Goal: Information Seeking & Learning: Learn about a topic

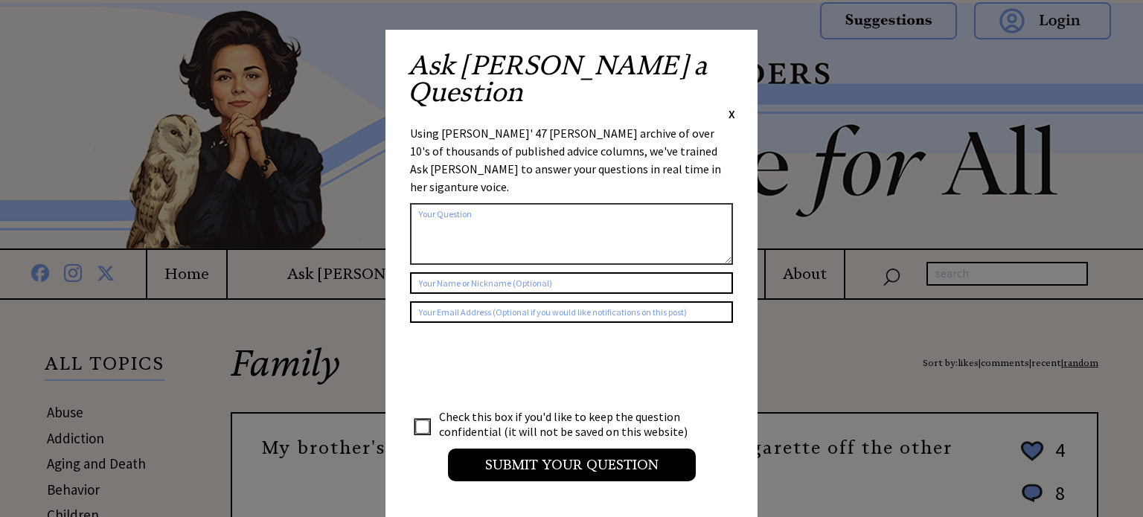
click at [727, 57] on div "Ask Ann a Question X" at bounding box center [571, 87] width 327 height 70
click at [736, 61] on div "Ask Ann a Question X Using Ann Landers' 47 vear archive of over 10's of thousan…" at bounding box center [571, 274] width 372 height 488
click at [733, 106] on span "X" at bounding box center [731, 113] width 7 height 15
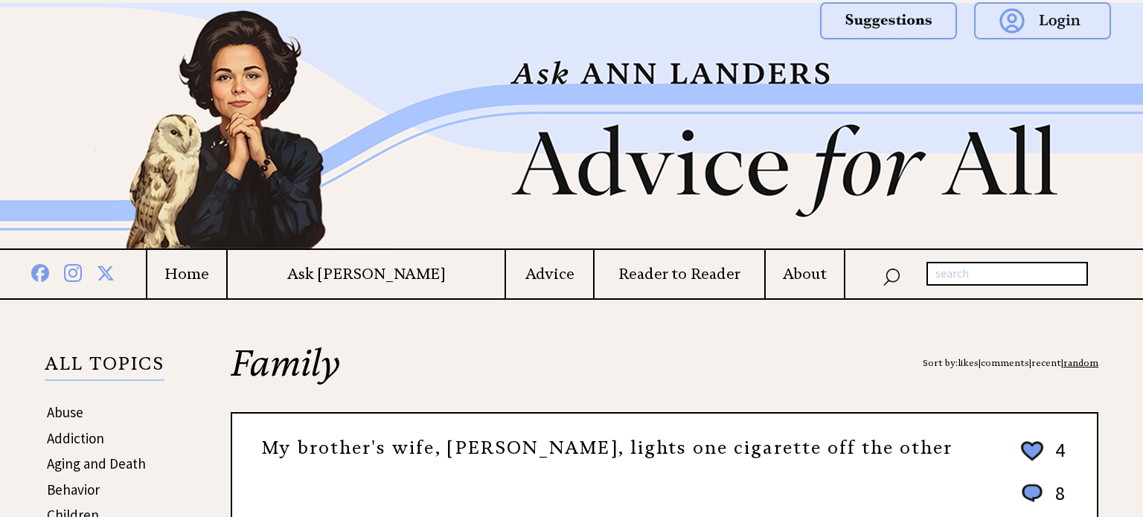
click at [384, 274] on h4 "Ask [PERSON_NAME]" at bounding box center [366, 274] width 277 height 19
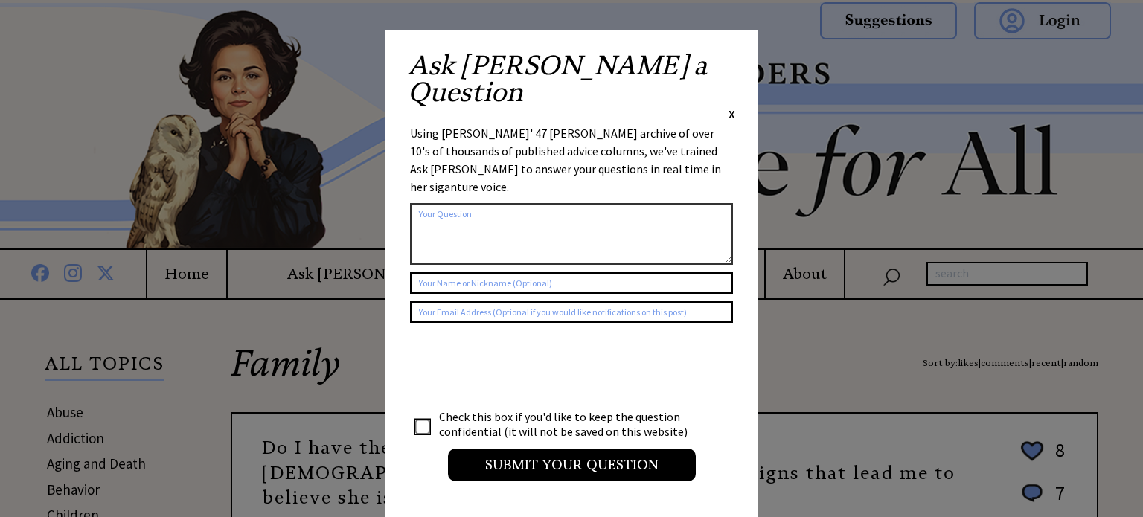
click at [730, 106] on span "X" at bounding box center [731, 113] width 7 height 15
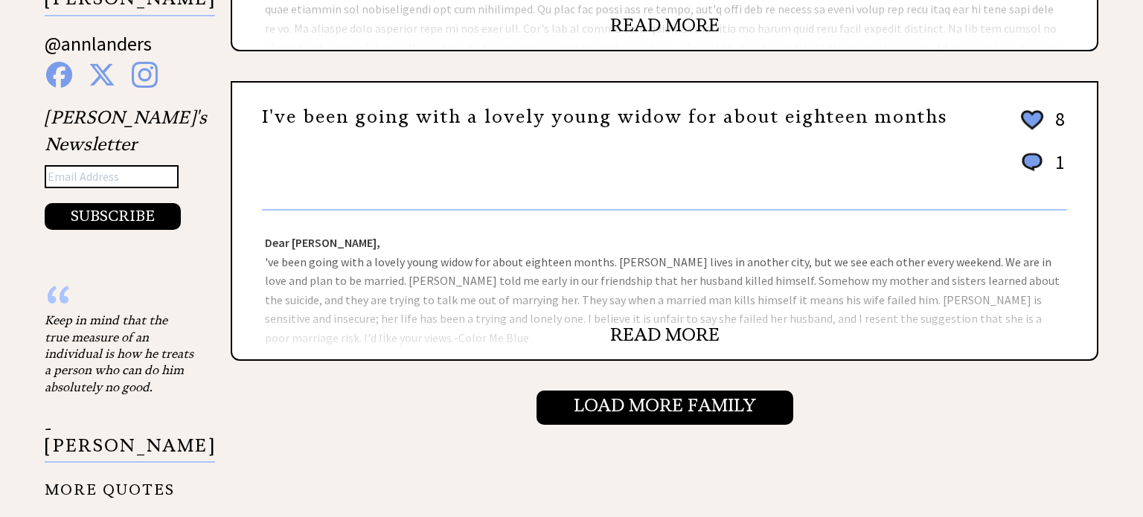
scroll to position [1562, 0]
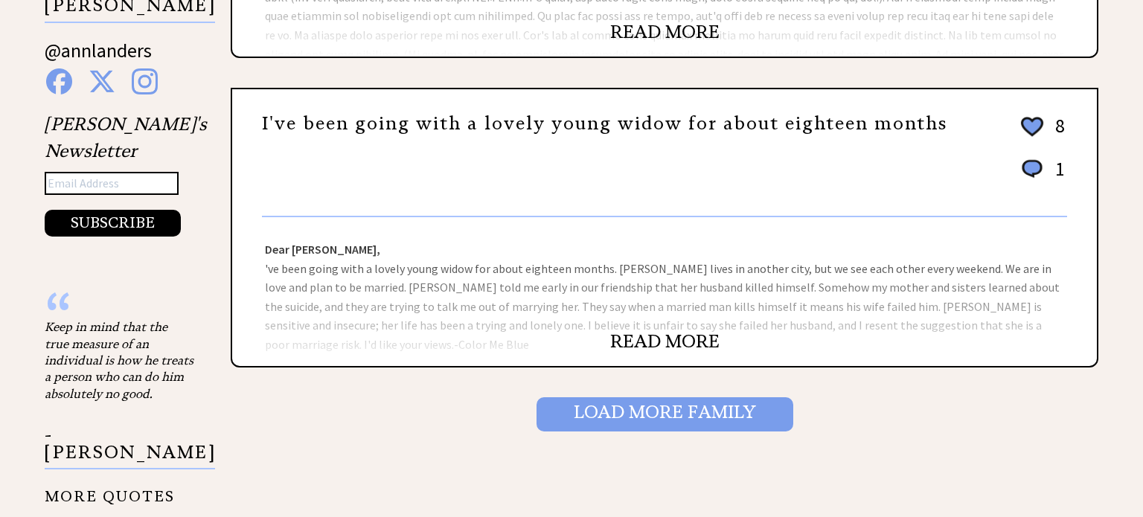
click at [609, 399] on input "Load More Family" at bounding box center [664, 414] width 257 height 34
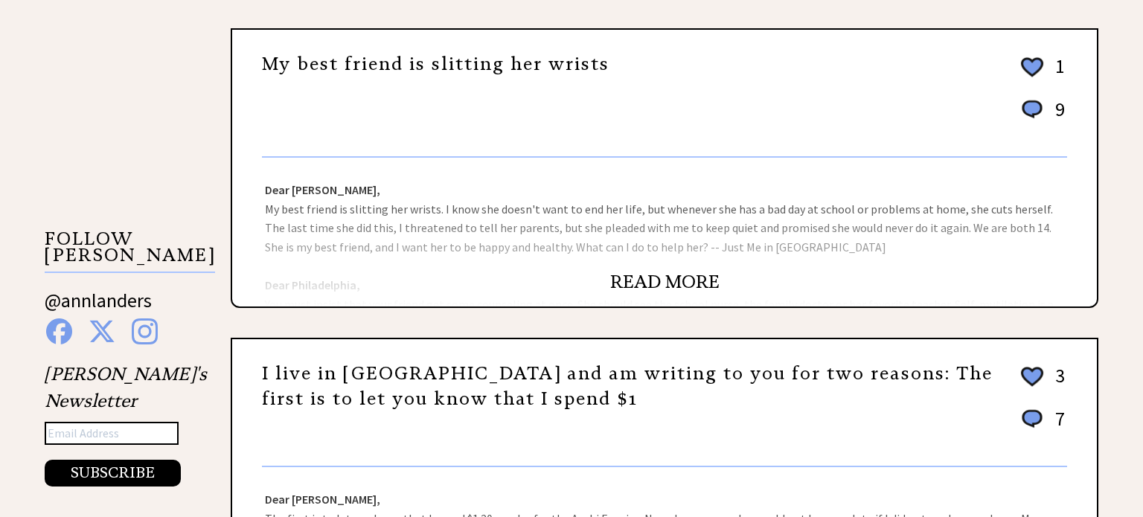
scroll to position [1312, 0]
click at [521, 41] on div "My best friend is slitting her wrists 1 9 5 0" at bounding box center [664, 99] width 805 height 117
click at [643, 260] on div "Dear Ann Landers, My best friend is slitting her wrists. I know she doesn't wan…" at bounding box center [664, 232] width 864 height 149
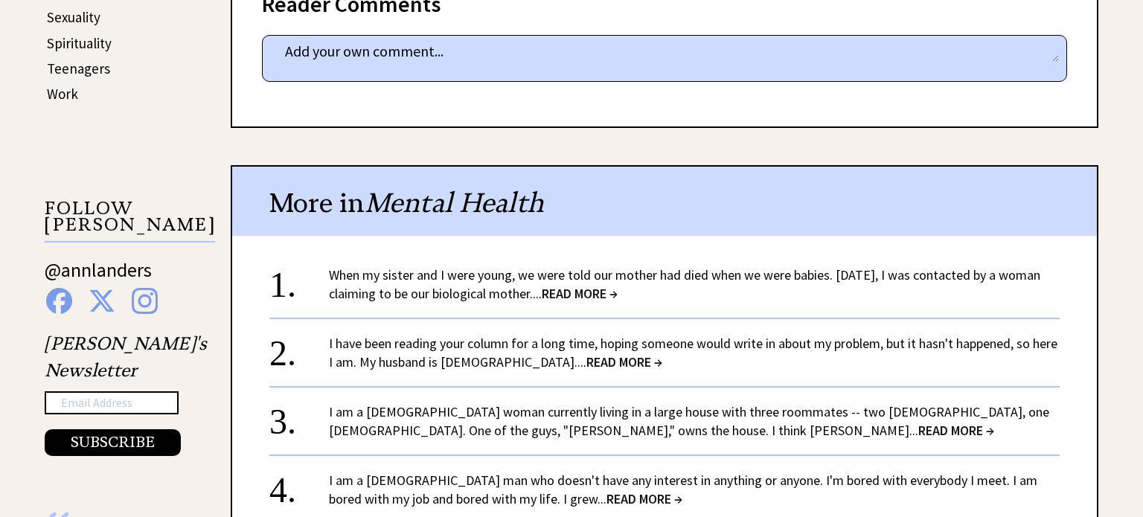
scroll to position [886, 0]
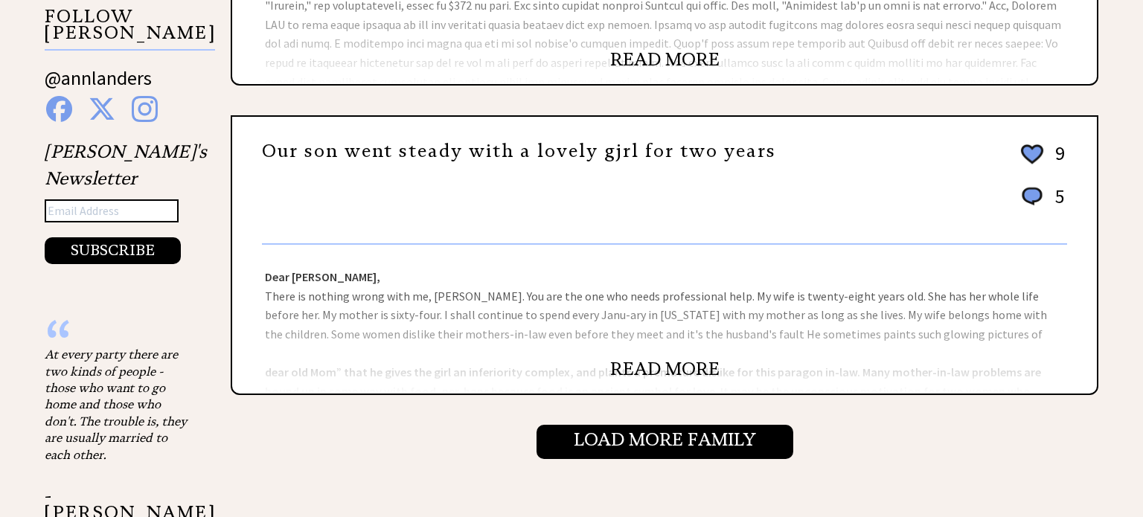
scroll to position [1535, 0]
click link "READ MORE"
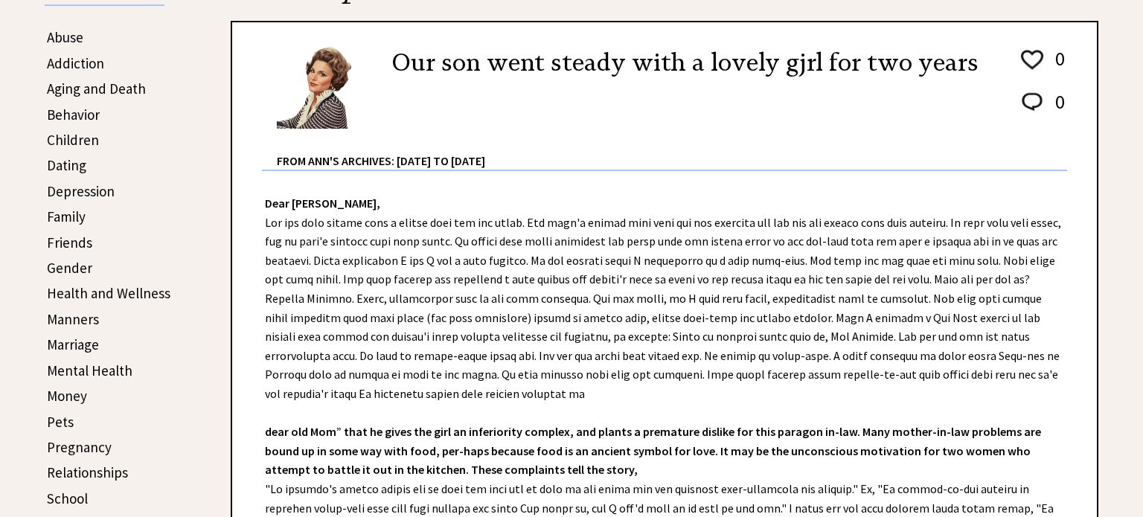
scroll to position [378, 0]
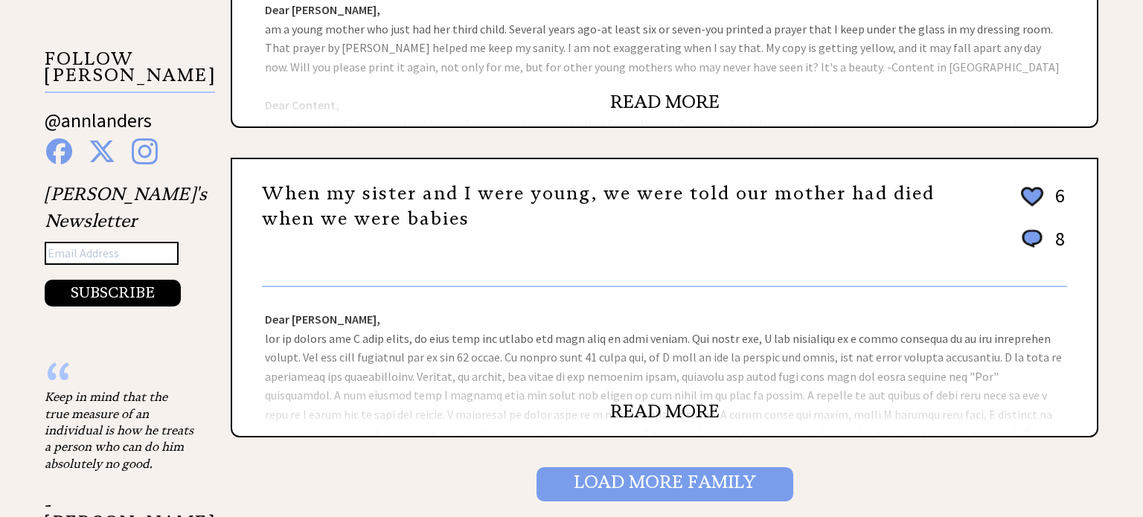
click at [604, 486] on input "Load More Family" at bounding box center [664, 484] width 257 height 34
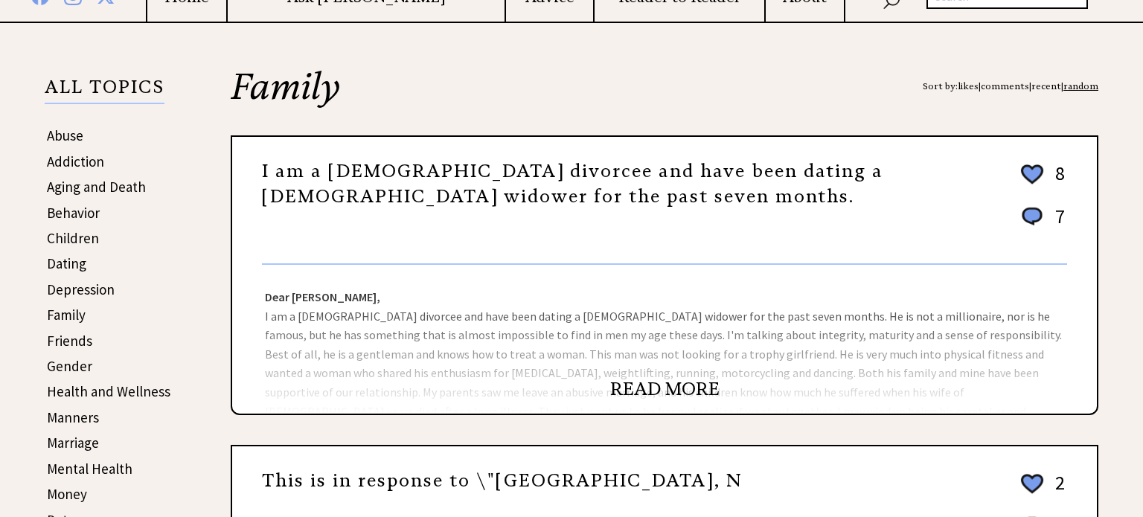
scroll to position [277, 0]
click at [696, 382] on link "READ MORE" at bounding box center [664, 388] width 109 height 22
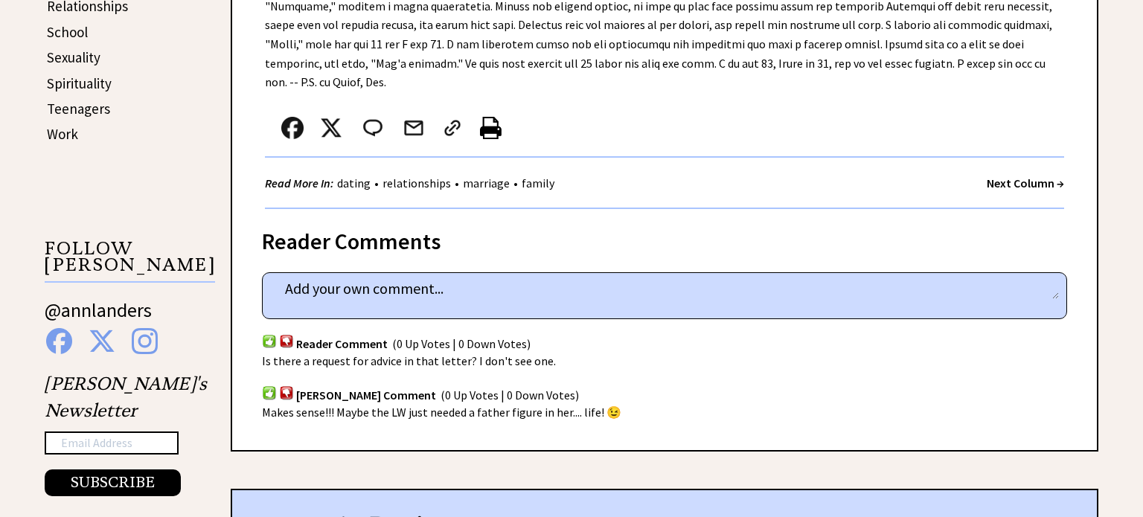
scroll to position [845, 0]
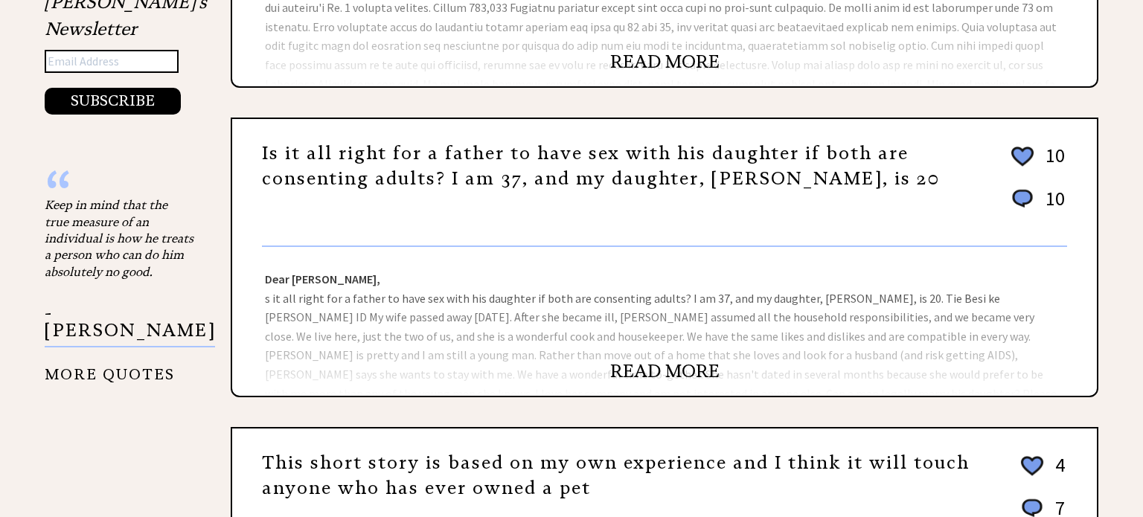
scroll to position [1538, 0]
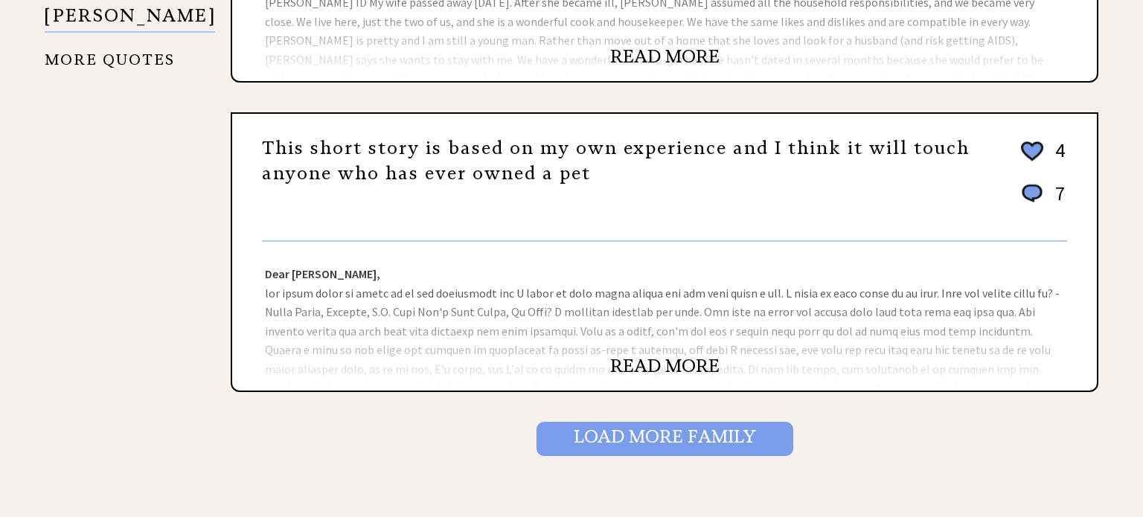
click at [638, 426] on input "Load More Family" at bounding box center [664, 439] width 257 height 34
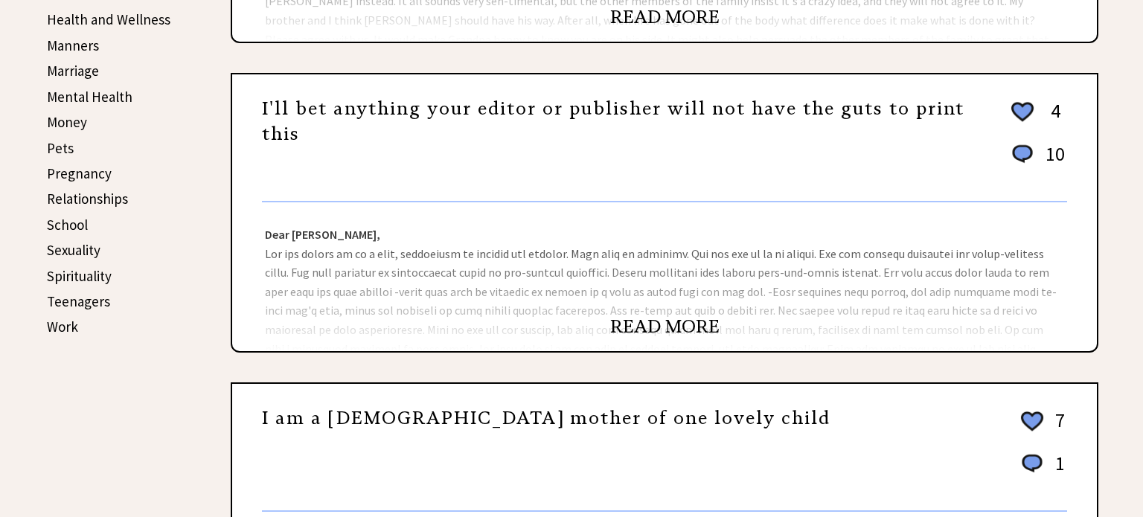
scroll to position [646, 0]
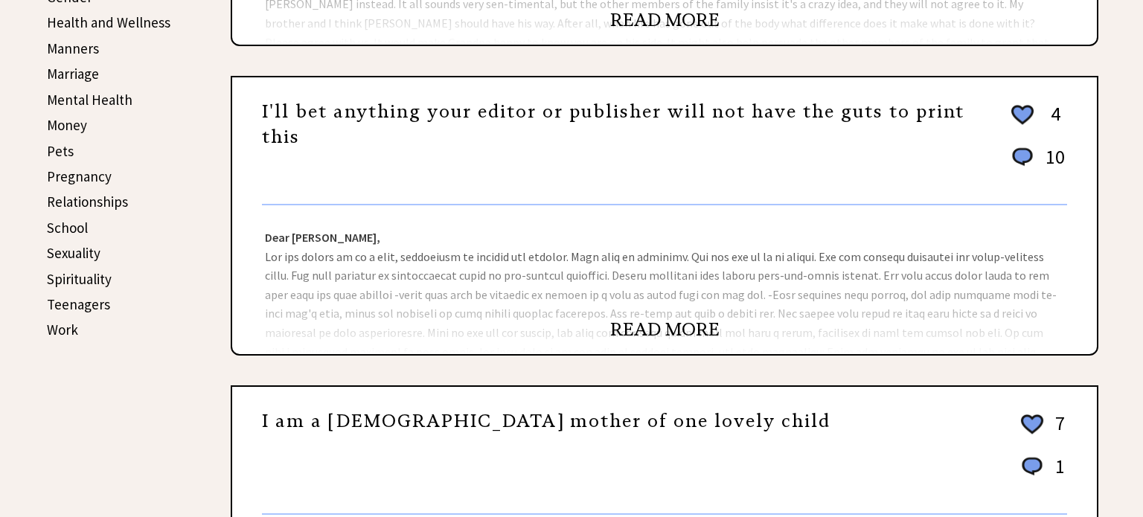
click at [662, 344] on div "READ MORE" at bounding box center [664, 337] width 864 height 33
click at [655, 337] on div "READ MORE" at bounding box center [664, 337] width 864 height 33
click at [644, 327] on link "READ MORE" at bounding box center [664, 329] width 109 height 22
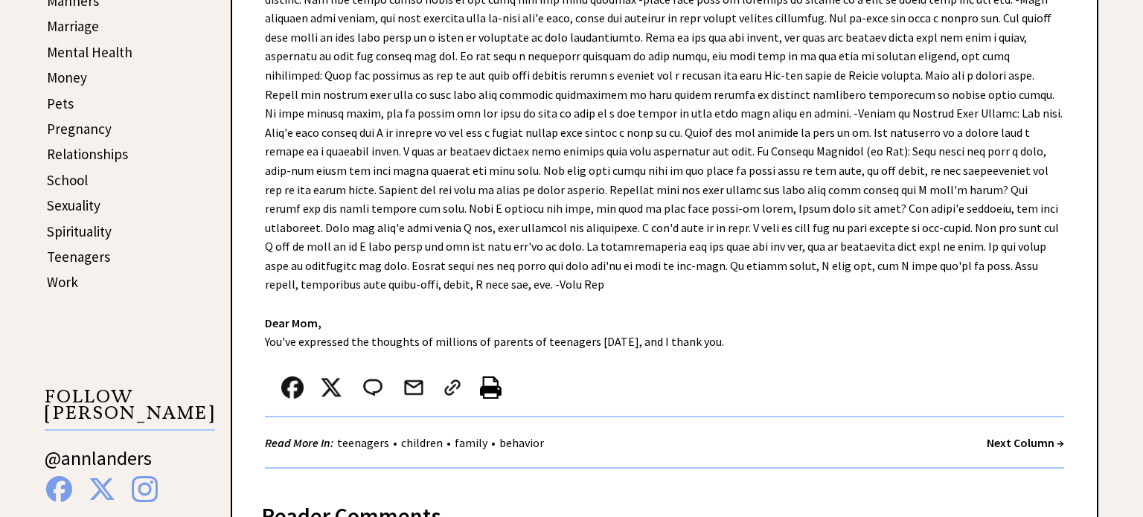
scroll to position [694, 0]
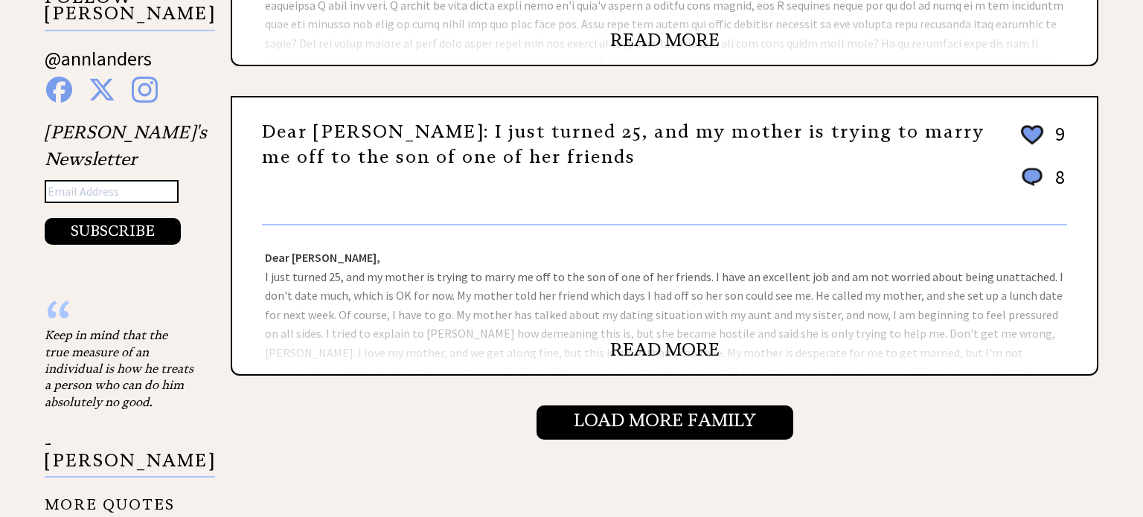
scroll to position [1555, 0]
click at [663, 338] on link "READ MORE" at bounding box center [664, 349] width 109 height 22
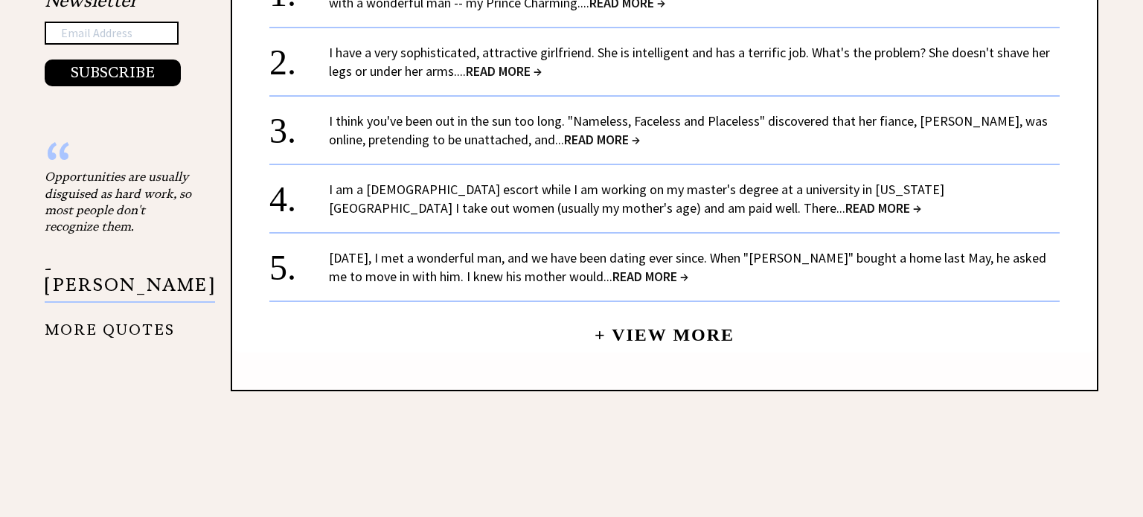
scroll to position [1250, 0]
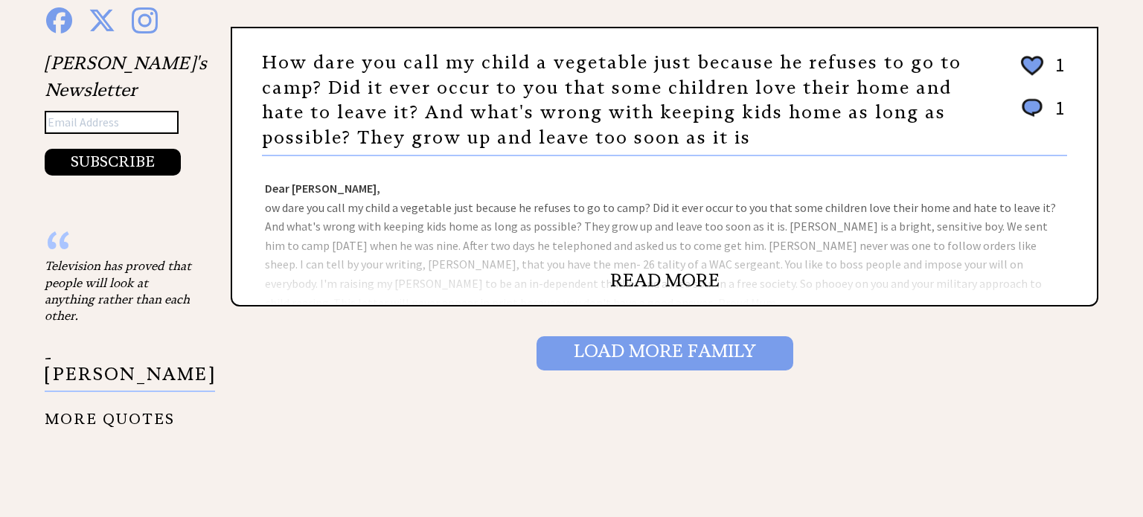
scroll to position [1618, 0]
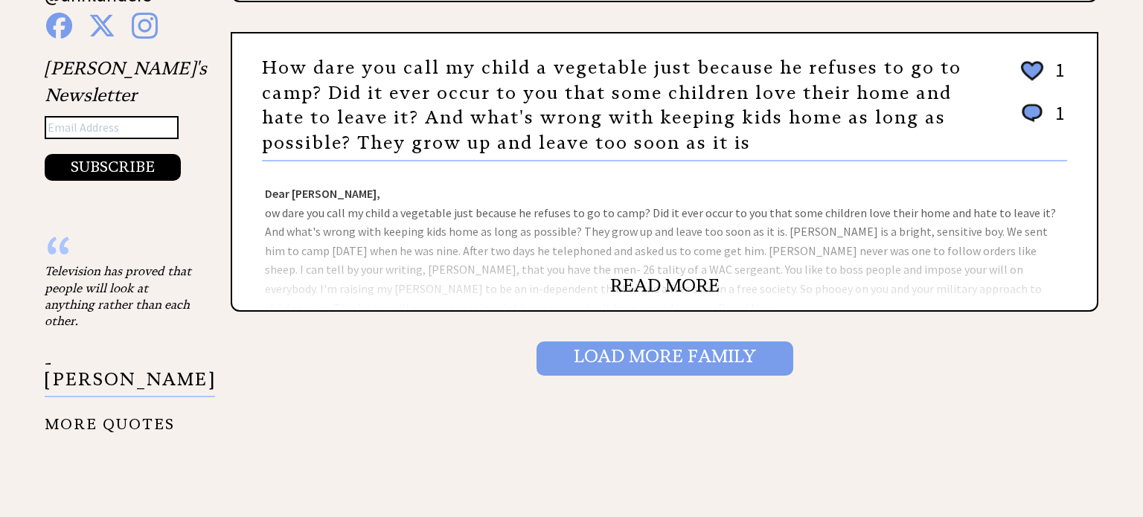
click at [643, 356] on input "Load More Family" at bounding box center [664, 358] width 257 height 34
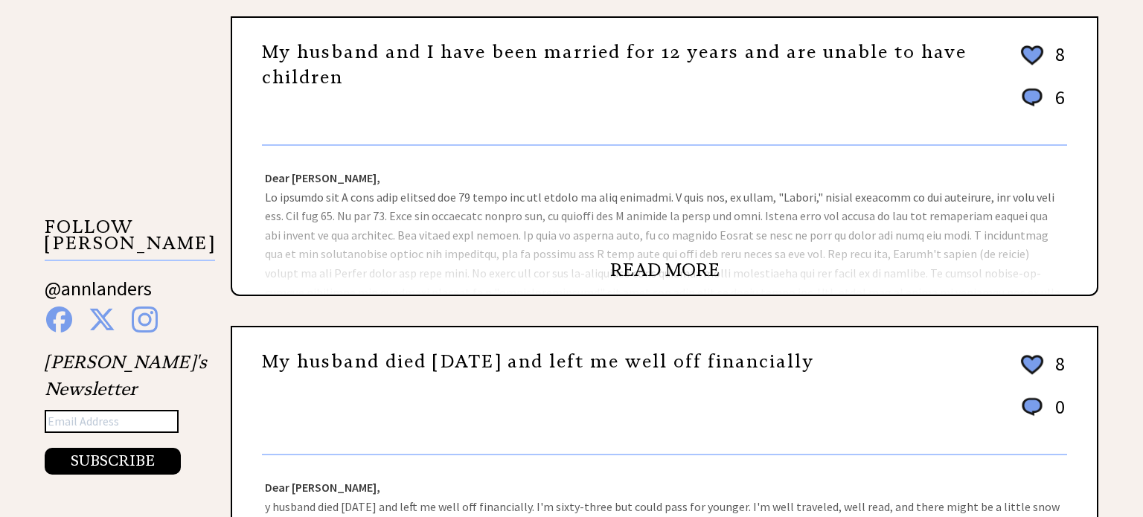
scroll to position [1323, 0]
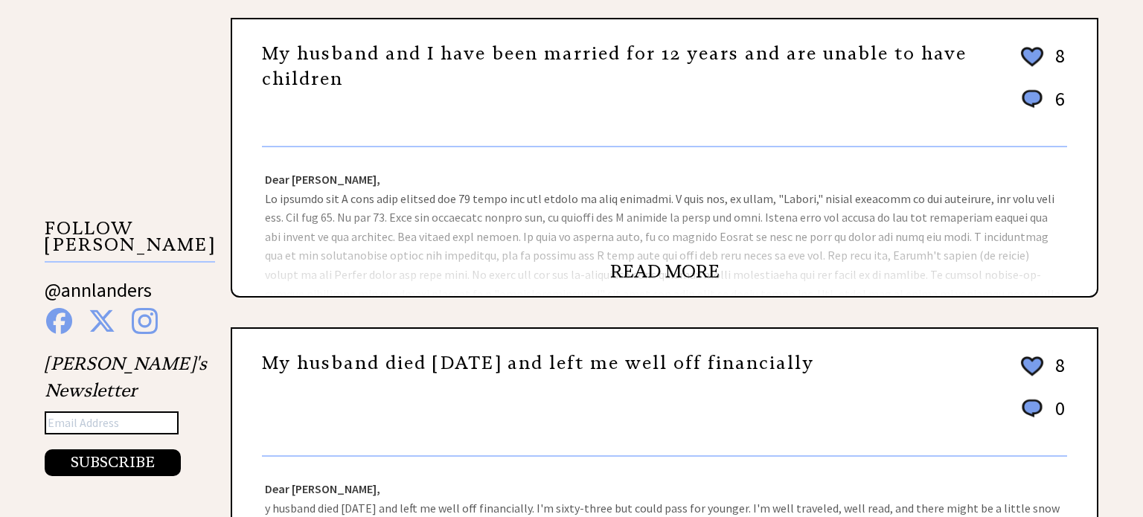
click at [687, 263] on link "READ MORE" at bounding box center [664, 271] width 109 height 22
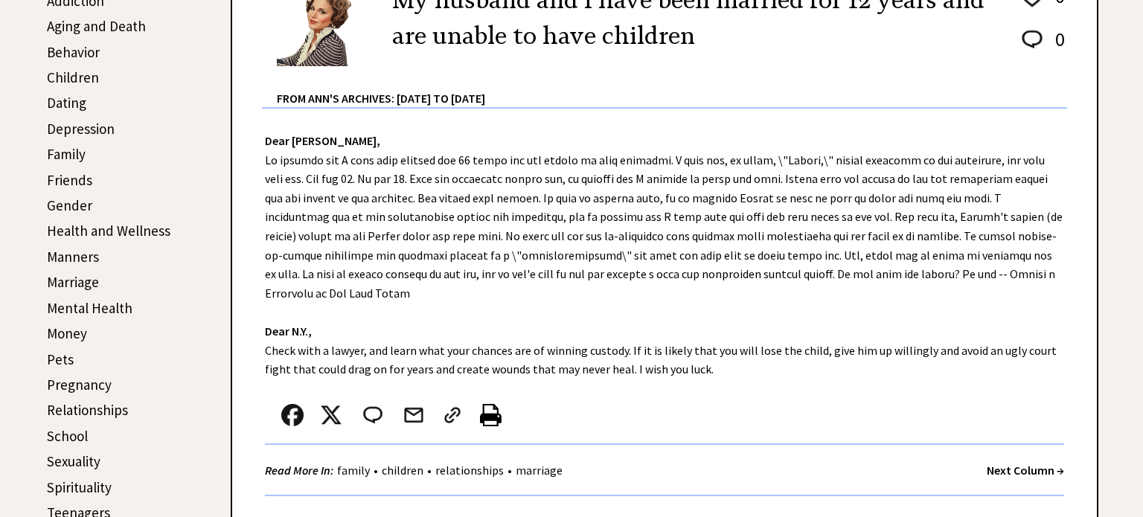
scroll to position [448, 0]
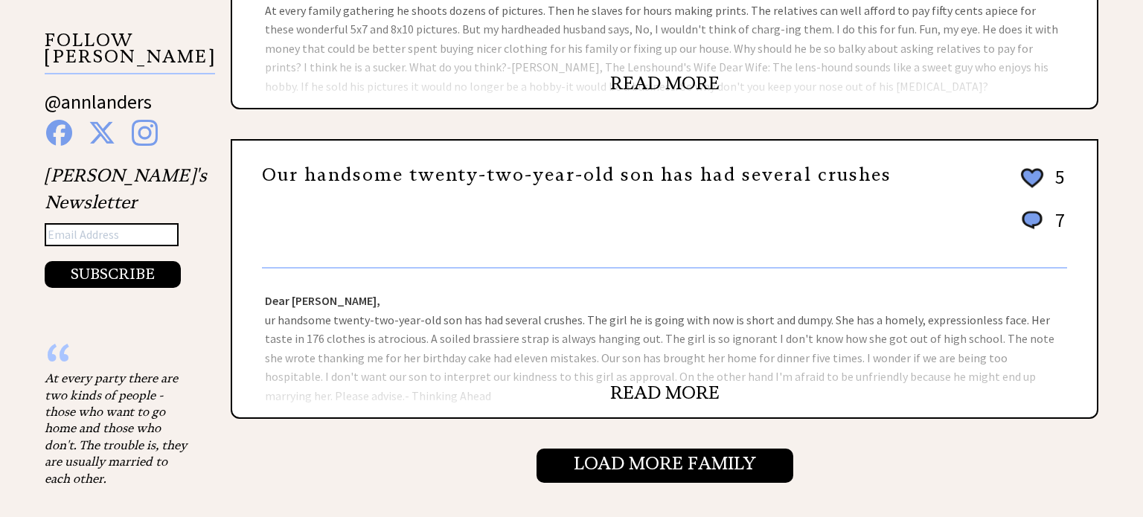
scroll to position [1527, 0]
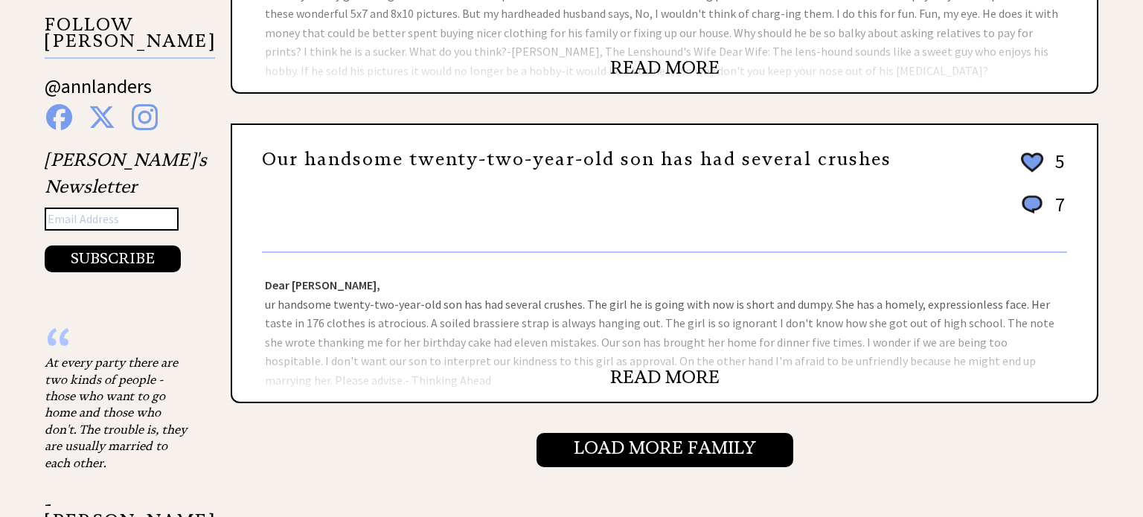
click at [641, 366] on link "READ MORE" at bounding box center [664, 377] width 109 height 22
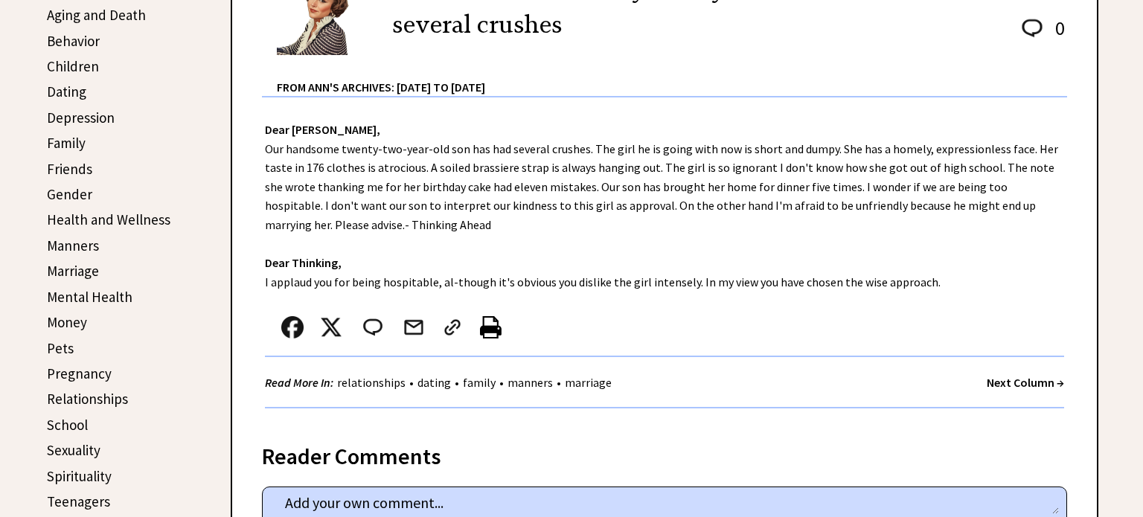
scroll to position [453, 0]
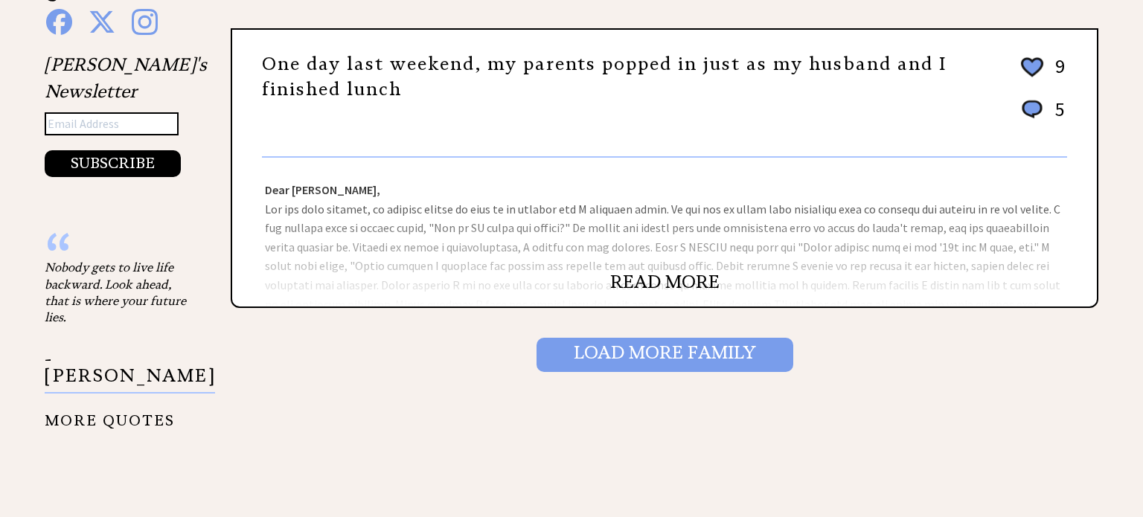
scroll to position [1619, 0]
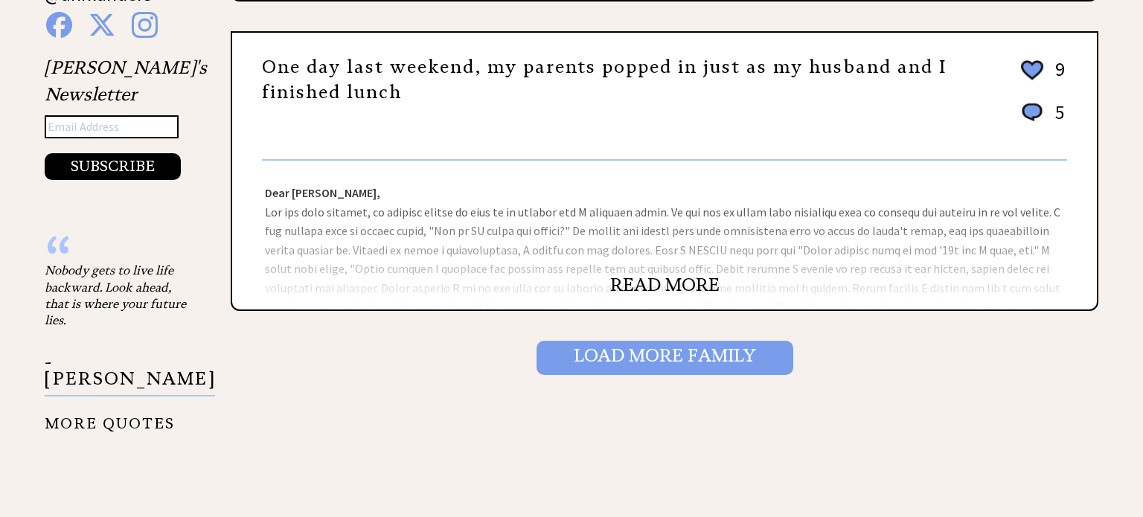
click at [654, 345] on input "Load More Family" at bounding box center [664, 358] width 257 height 34
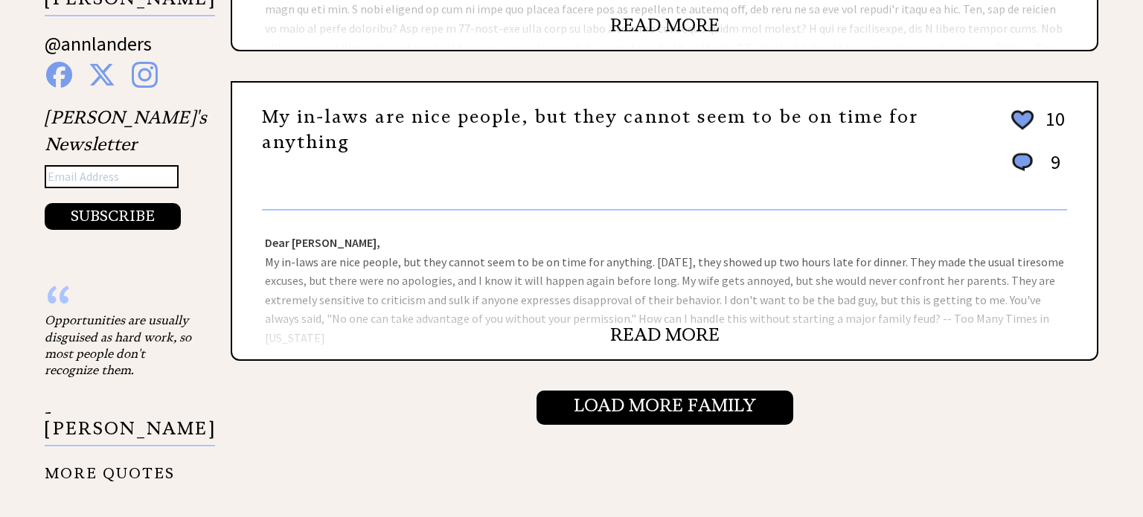
scroll to position [1570, 0]
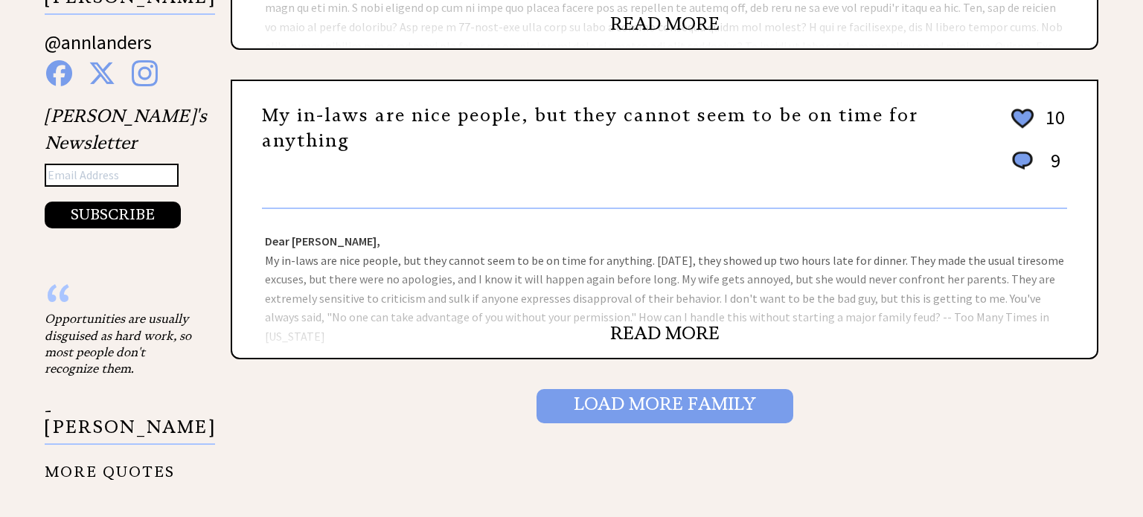
click at [585, 402] on input "Load More Family" at bounding box center [664, 406] width 257 height 34
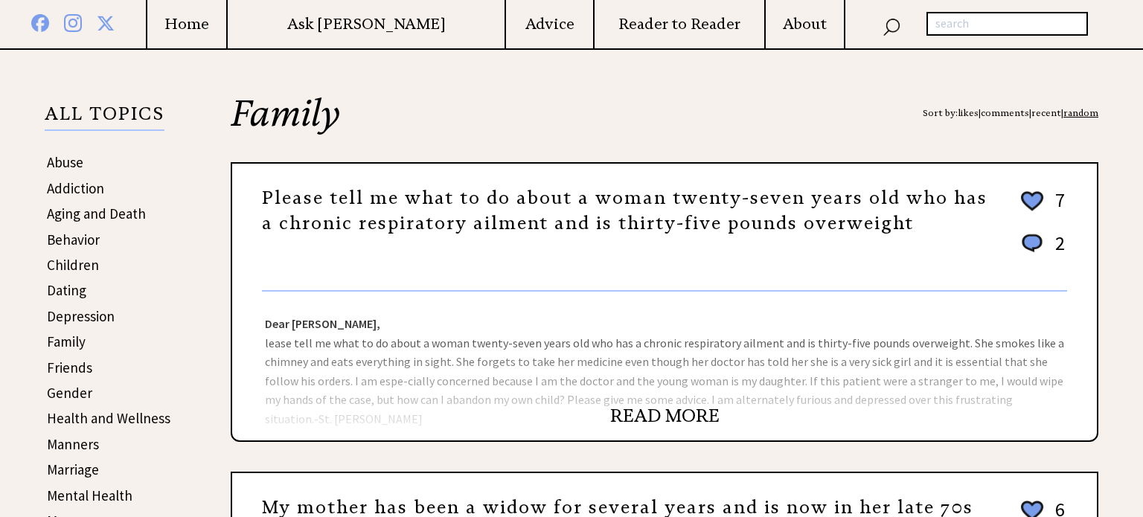
click at [627, 408] on link "READ MORE" at bounding box center [664, 416] width 109 height 22
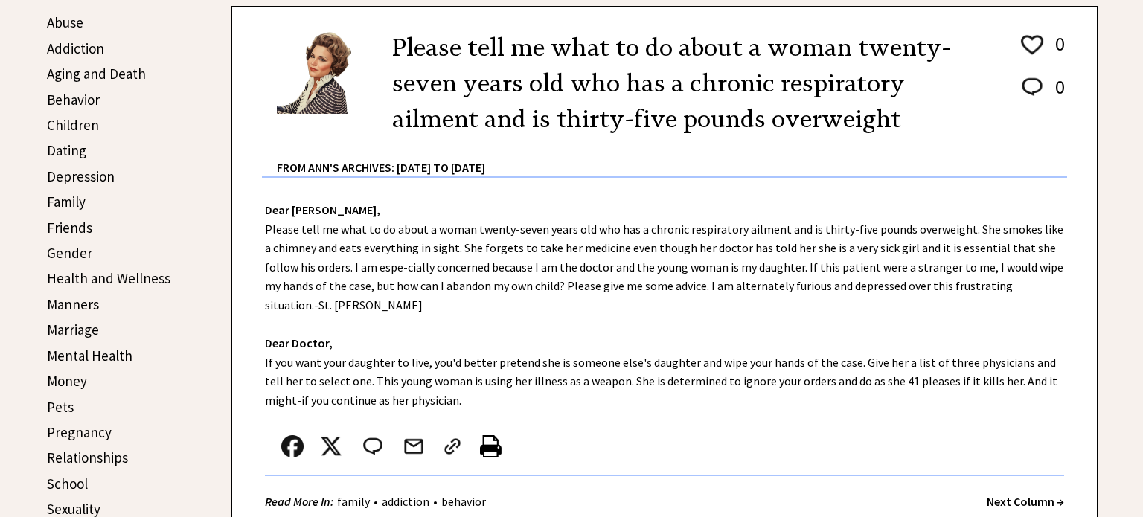
scroll to position [398, 0]
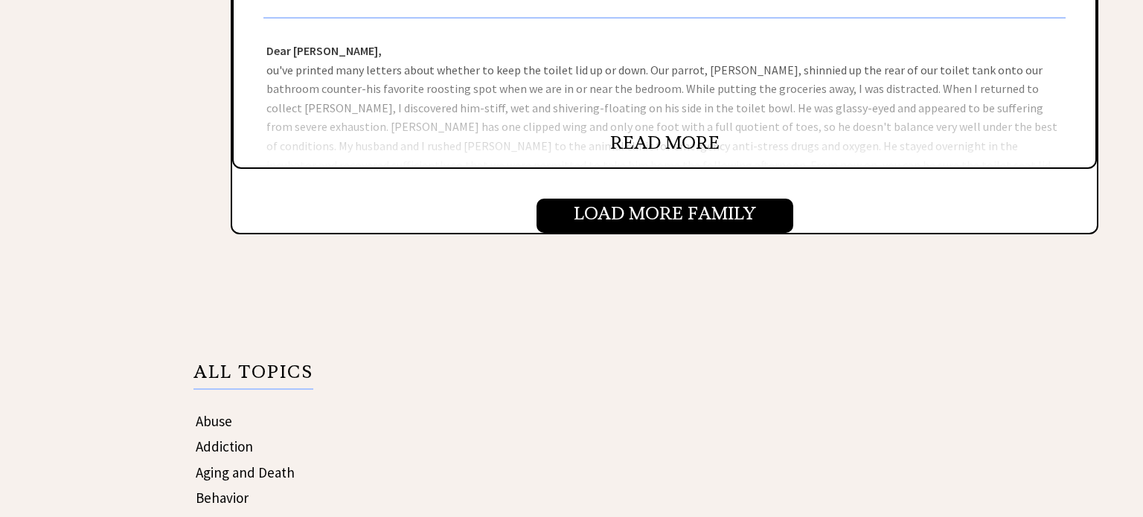
scroll to position [1744, 0]
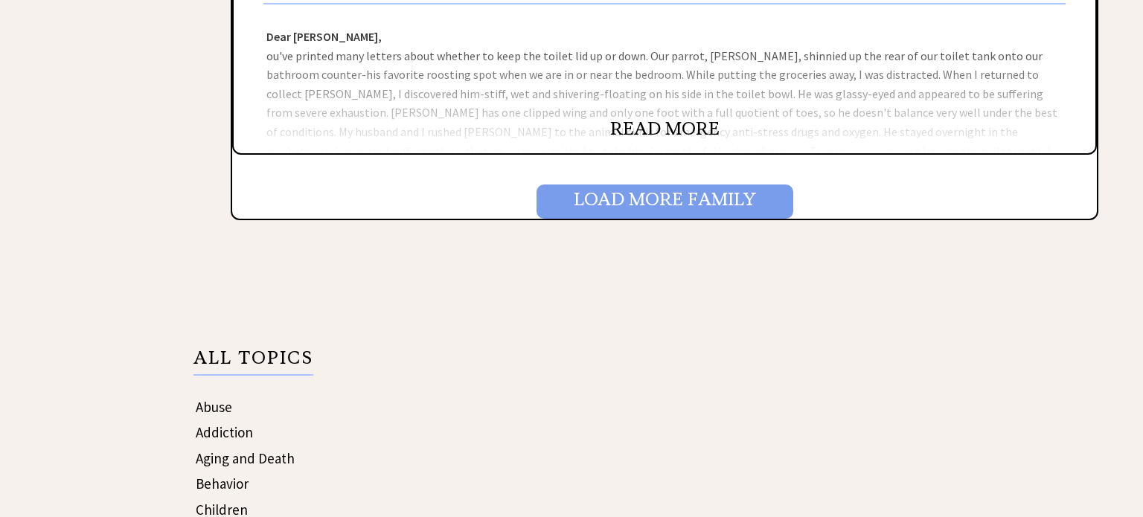
click at [593, 199] on input "Load More Family" at bounding box center [664, 201] width 257 height 34
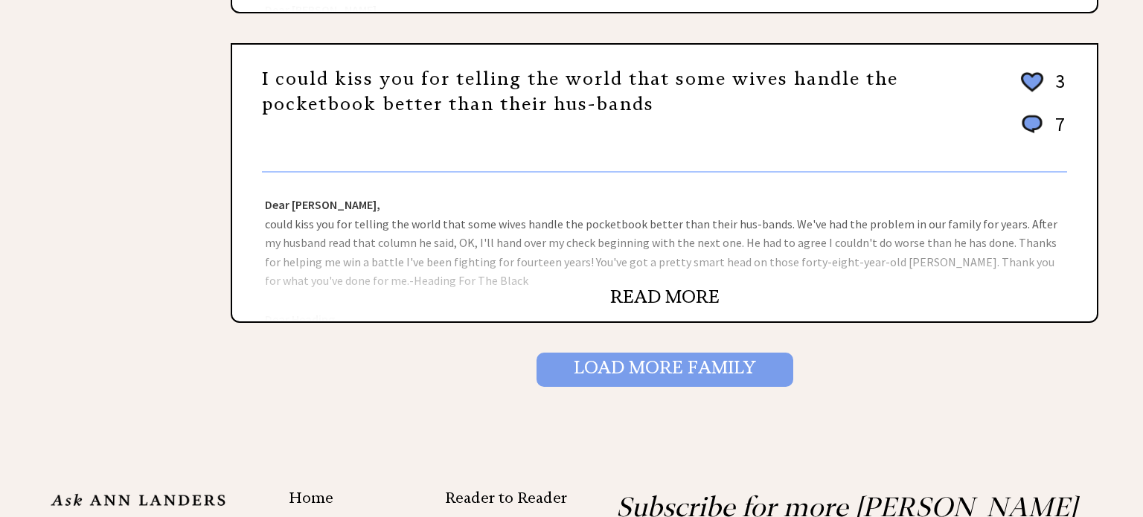
scroll to position [1621, 0]
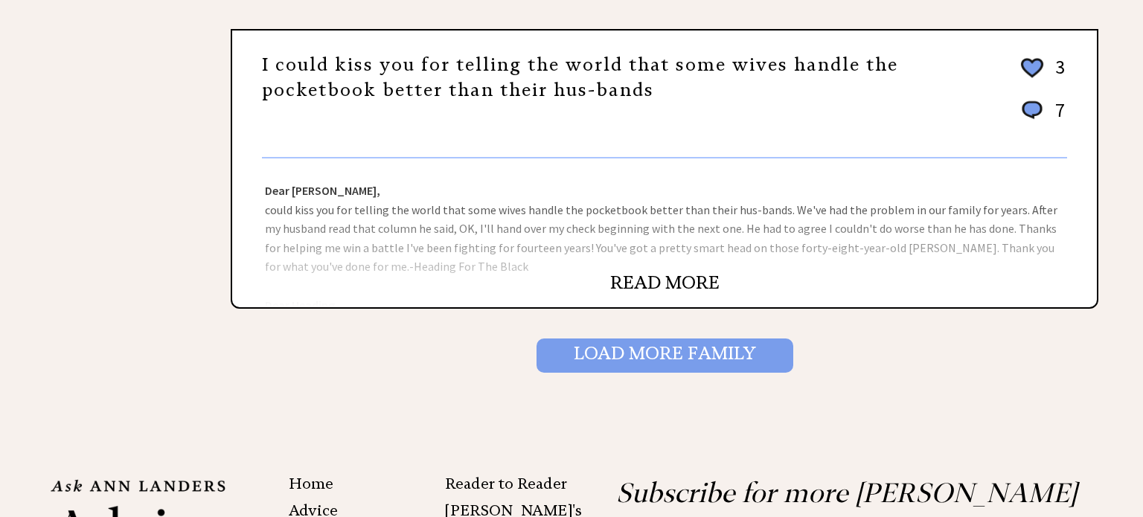
click at [614, 340] on input "Load More Family" at bounding box center [664, 355] width 257 height 34
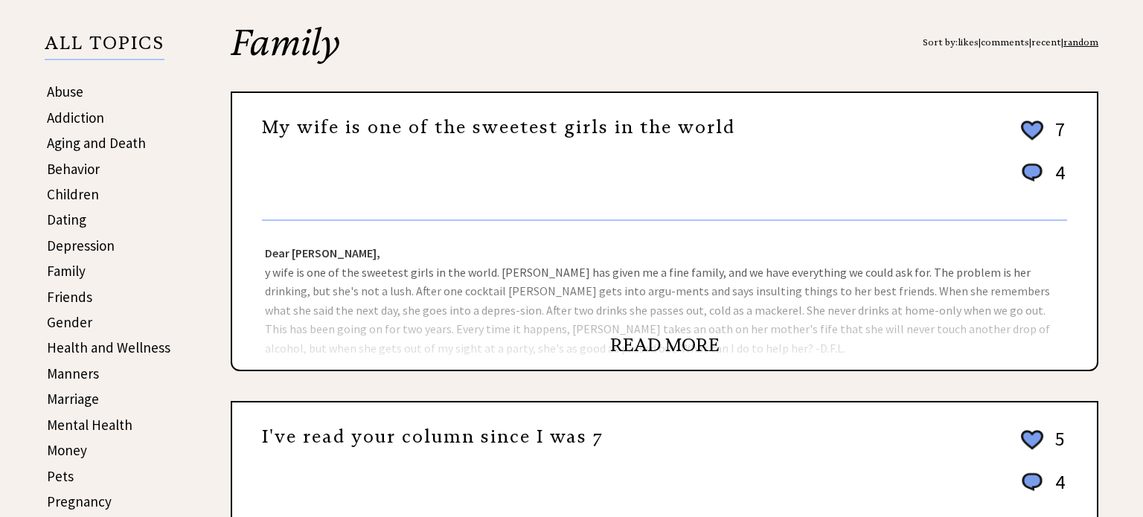
click at [636, 356] on div "READ MORE" at bounding box center [664, 352] width 864 height 33
click at [659, 347] on link "READ MORE" at bounding box center [664, 345] width 109 height 22
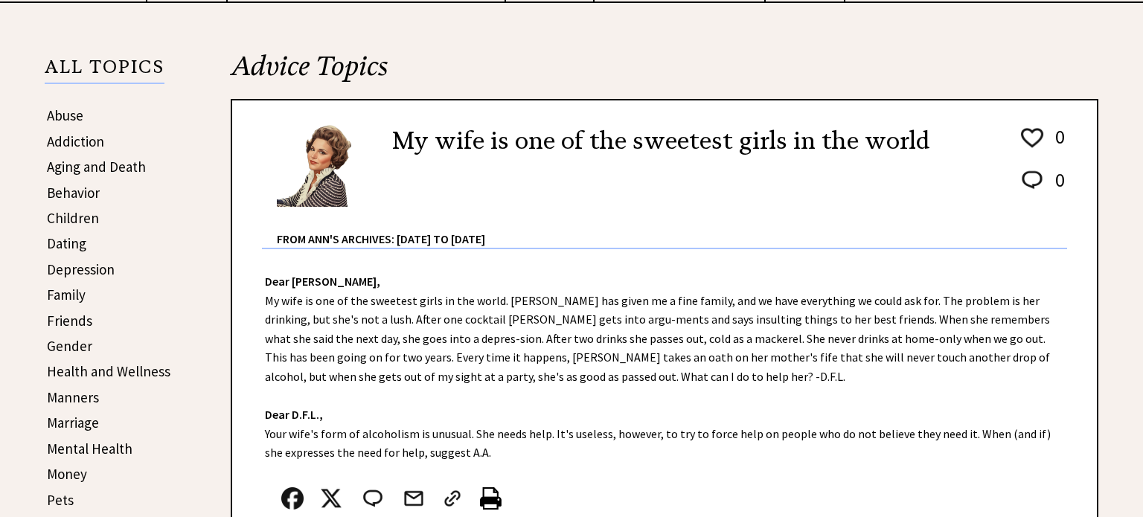
scroll to position [315, 0]
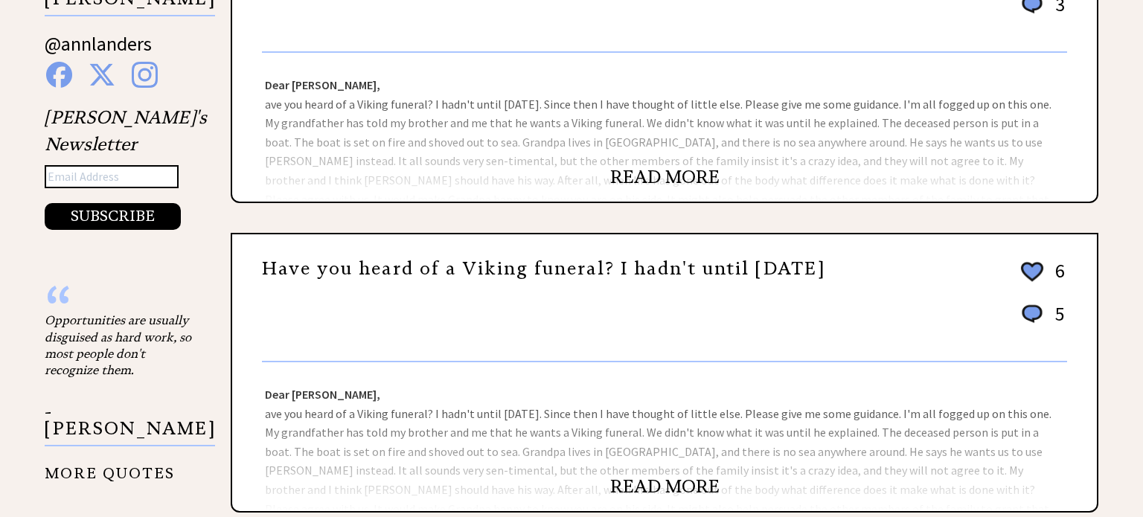
scroll to position [1813, 0]
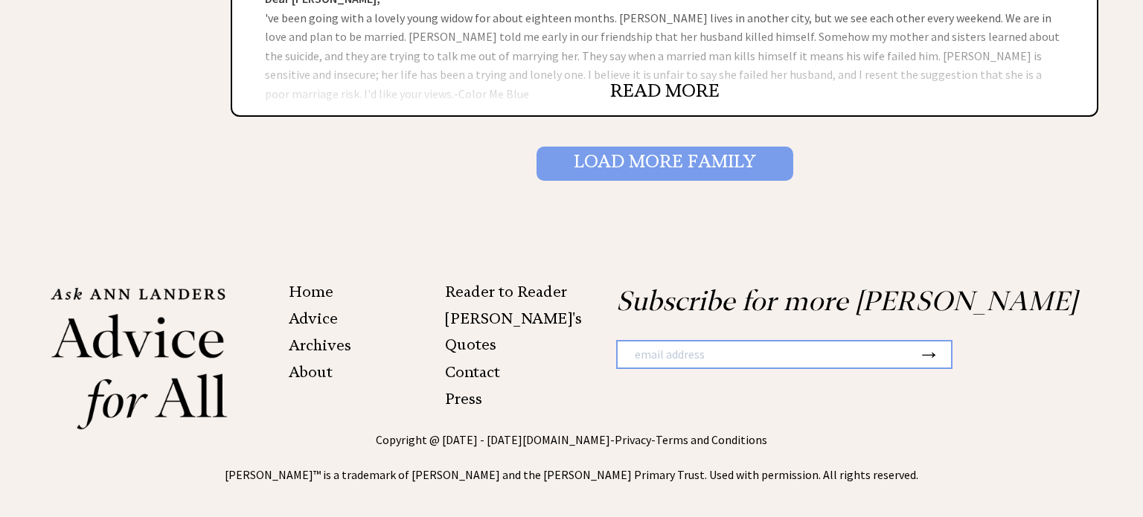
click at [633, 153] on input "Load More Family" at bounding box center [664, 164] width 257 height 34
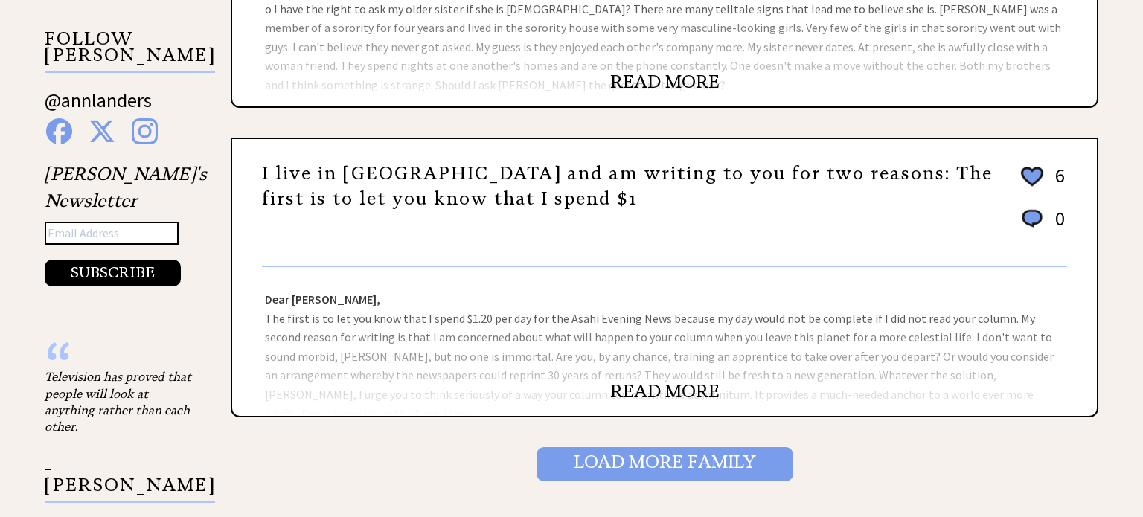
scroll to position [1514, 0]
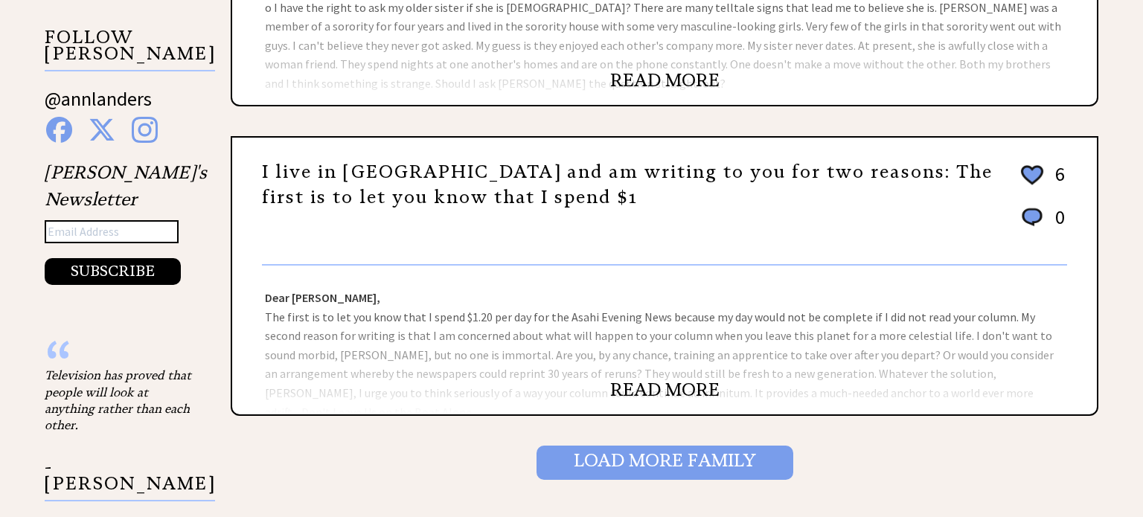
click at [660, 451] on input "Load More Family" at bounding box center [664, 463] width 257 height 34
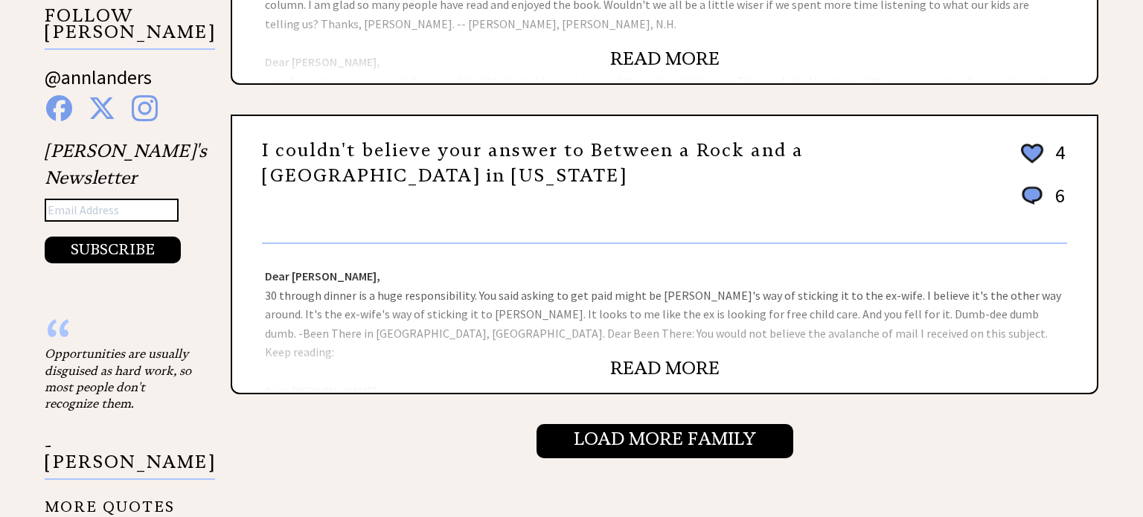
scroll to position [1535, 0]
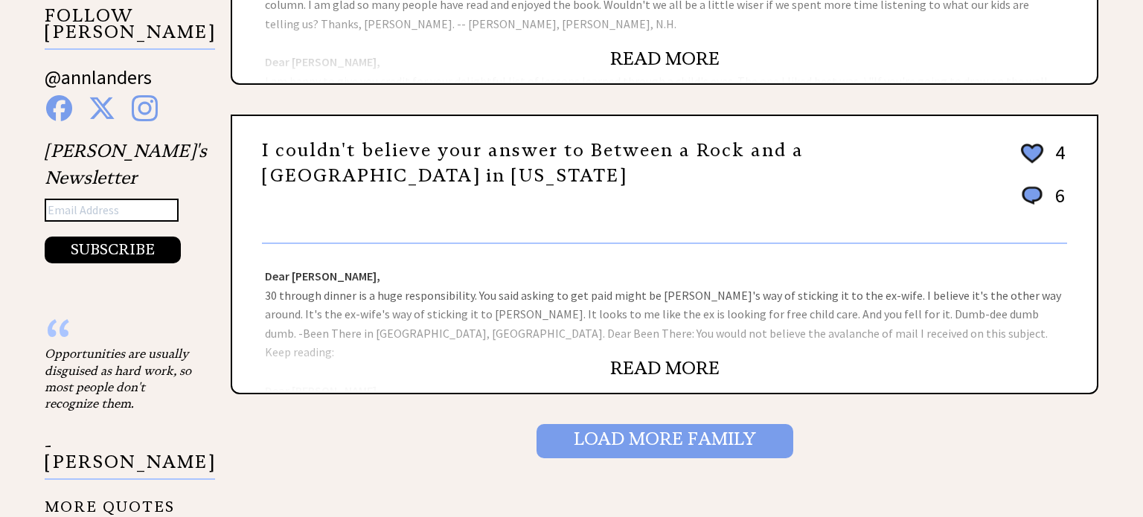
click at [635, 425] on input "Load More Family" at bounding box center [664, 441] width 257 height 34
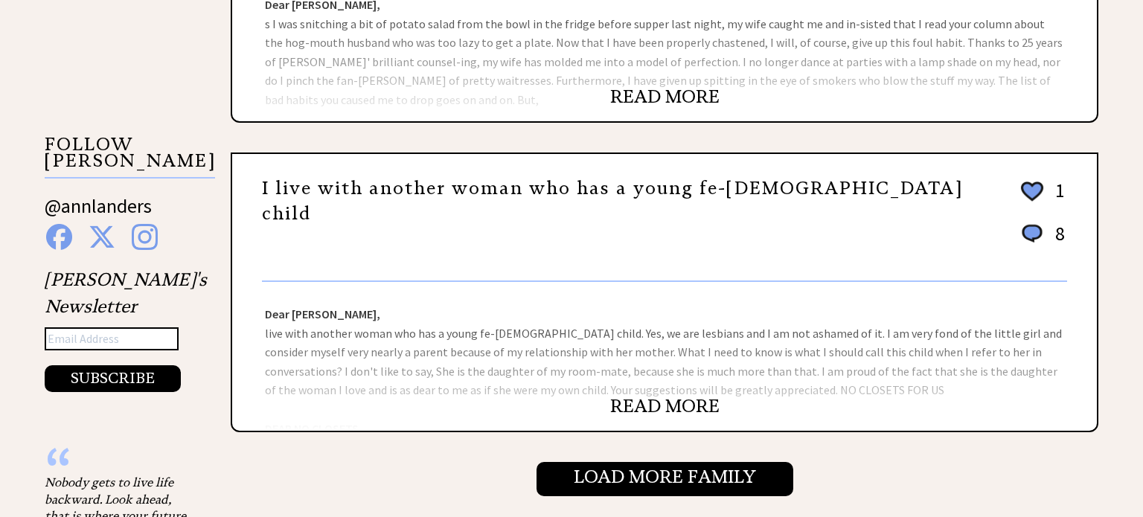
scroll to position [1519, 0]
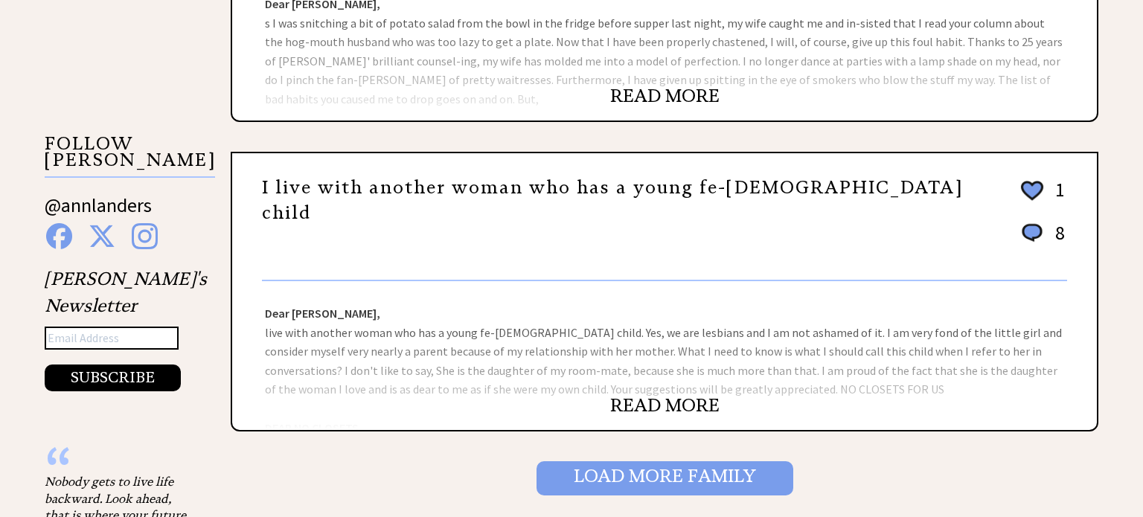
click at [655, 461] on input "Load More Family" at bounding box center [664, 478] width 257 height 34
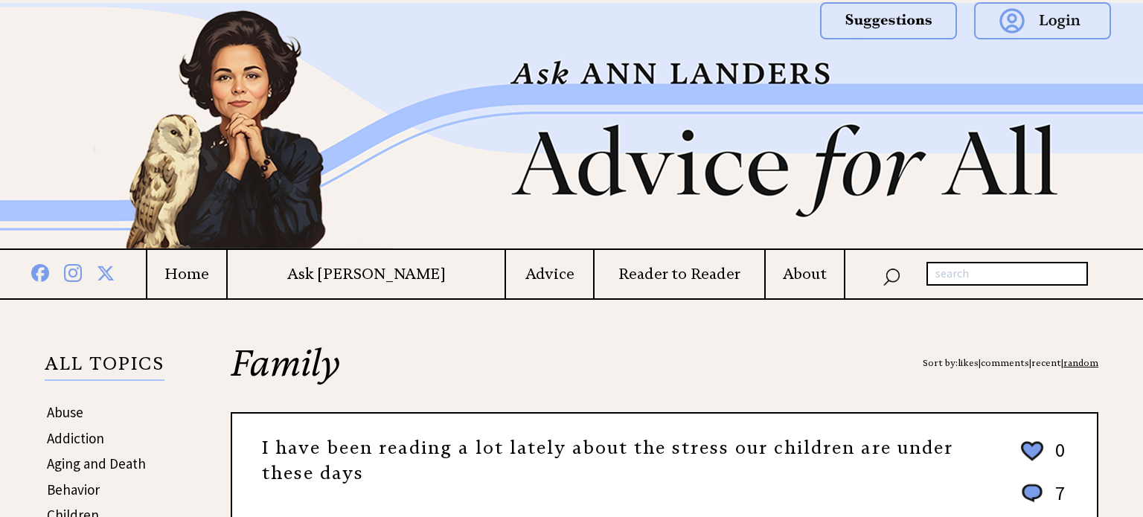
click at [210, 110] on img at bounding box center [571, 125] width 1071 height 245
click at [405, 261] on td "Ask [PERSON_NAME]" at bounding box center [365, 274] width 278 height 48
click at [395, 272] on h4 "Ask [PERSON_NAME]" at bounding box center [366, 274] width 277 height 19
